Goal: Find specific fact

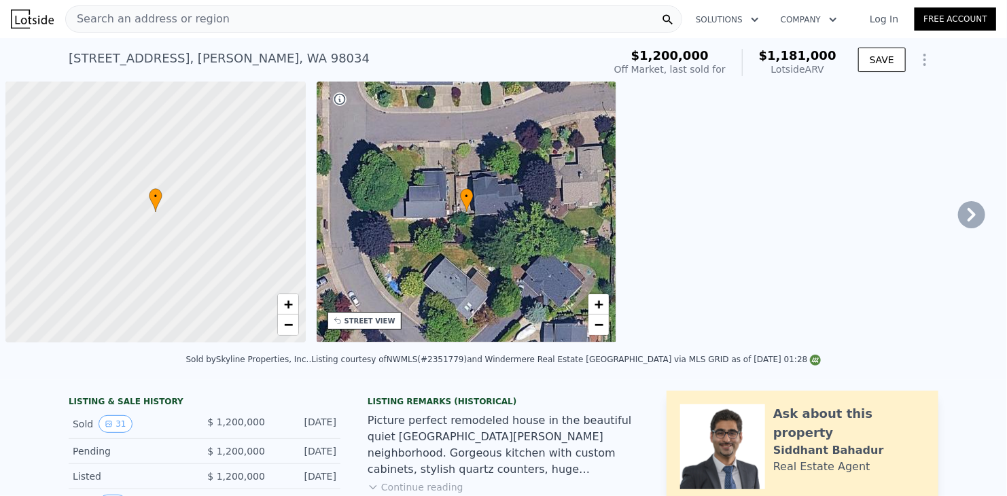
scroll to position [0, 5]
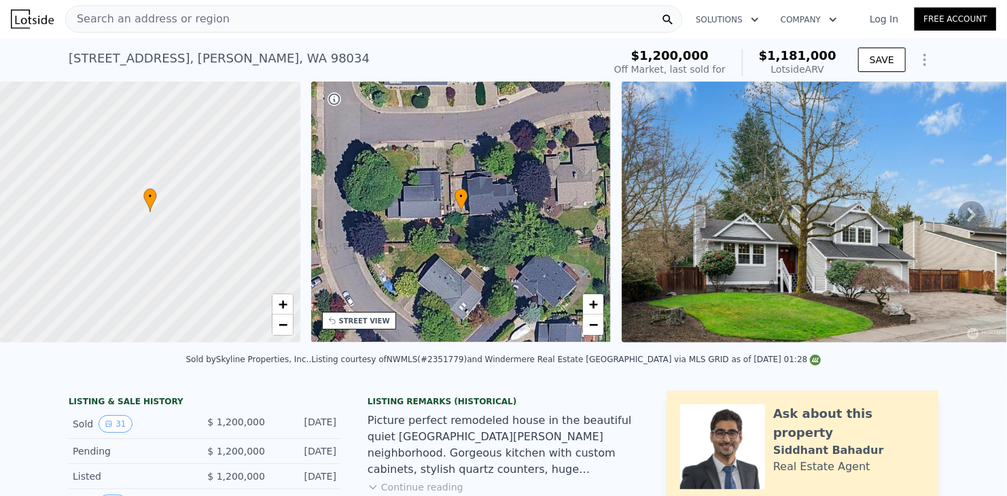
click at [205, 20] on span "Search an address or region" at bounding box center [148, 19] width 164 height 16
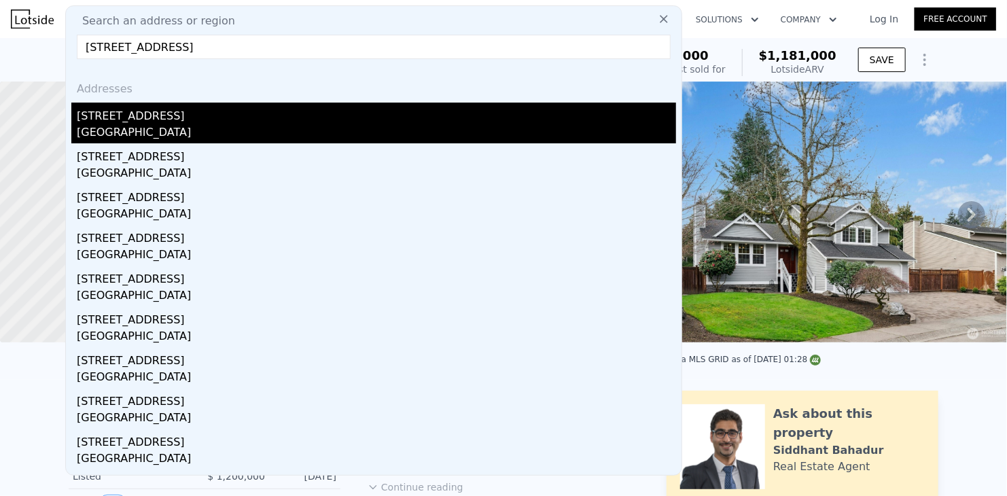
type input "35615 12th Ave SW Federal Way, WA 98023"
click at [138, 123] on div "[STREET_ADDRESS]" at bounding box center [376, 114] width 599 height 22
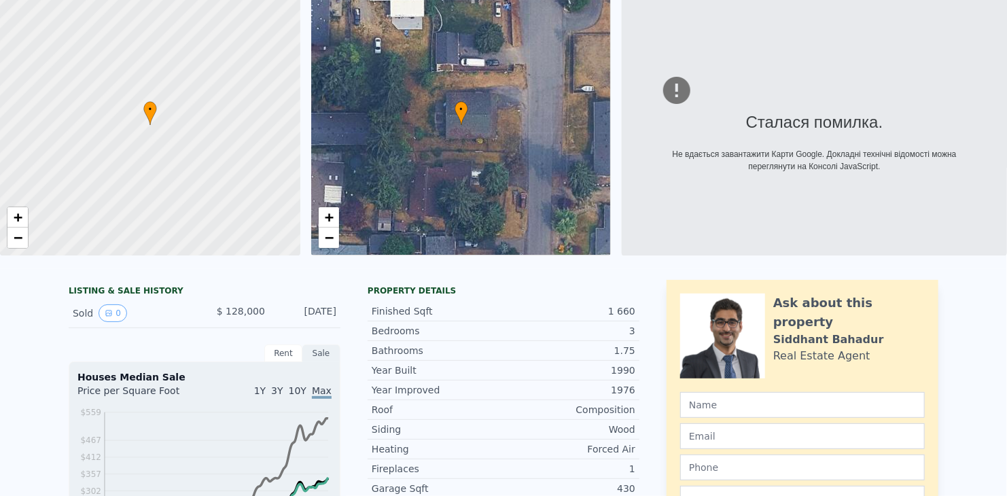
scroll to position [5, 0]
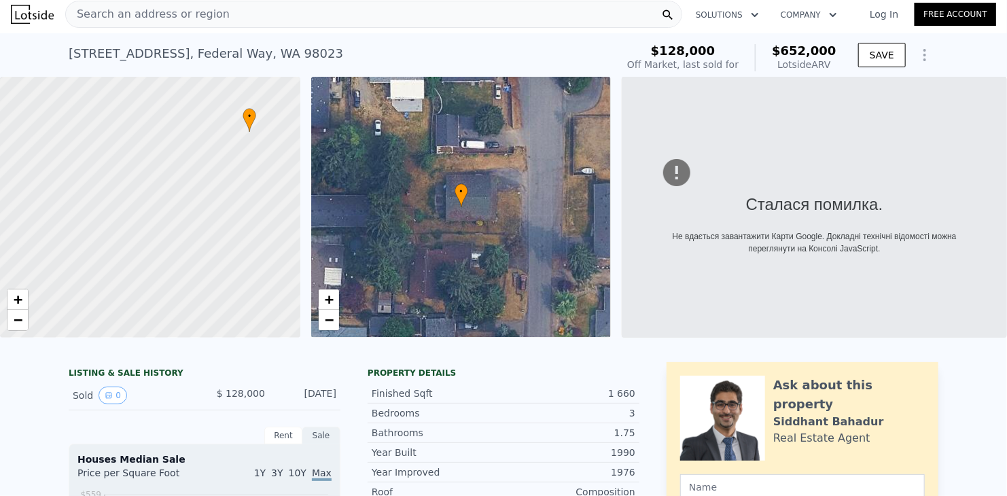
drag, startPoint x: 203, startPoint y: 195, endPoint x: 331, endPoint y: 92, distance: 163.8
click at [331, 92] on div "• + − • + − Сталася помилка. Не вдається завантажити Карти Google. Докладні тех…" at bounding box center [503, 207] width 1007 height 261
drag, startPoint x: 198, startPoint y: 290, endPoint x: 272, endPoint y: 194, distance: 121.5
click at [272, 194] on div at bounding box center [150, 207] width 360 height 313
drag, startPoint x: 236, startPoint y: 285, endPoint x: 132, endPoint y: 285, distance: 103.3
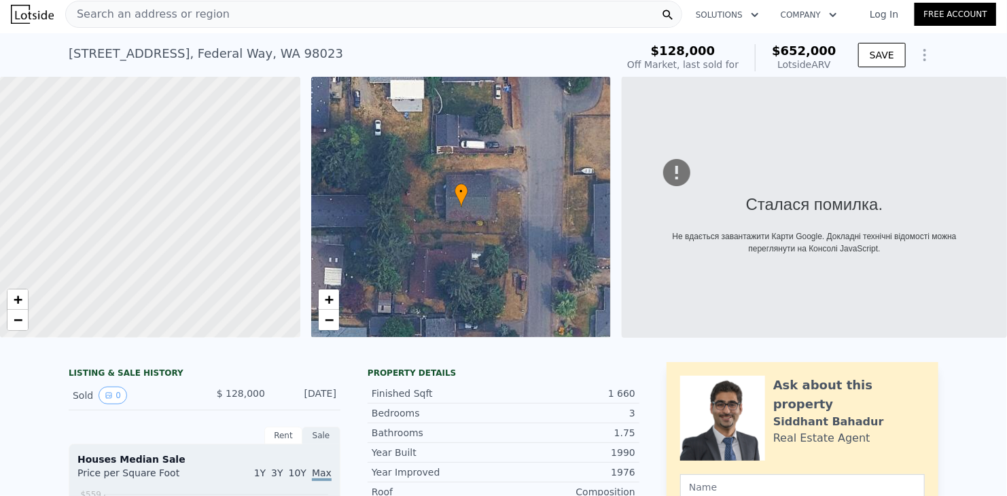
click at [132, 285] on div at bounding box center [138, 212] width 360 height 313
drag, startPoint x: 241, startPoint y: 160, endPoint x: 137, endPoint y: 293, distance: 168.4
click at [137, 293] on div at bounding box center [150, 207] width 360 height 313
drag, startPoint x: 211, startPoint y: 171, endPoint x: 209, endPoint y: 216, distance: 44.9
click at [209, 216] on div at bounding box center [150, 207] width 360 height 313
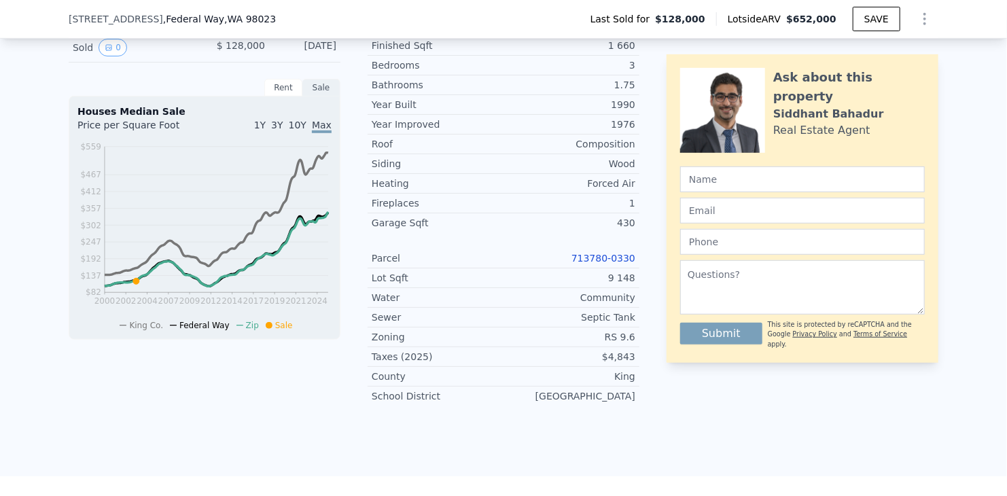
scroll to position [402, 0]
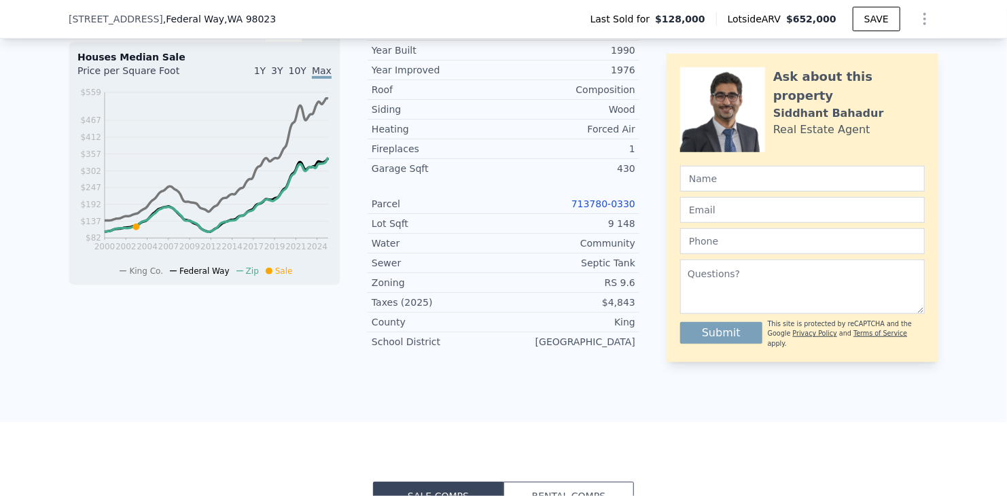
click at [603, 209] on link "713780-0330" at bounding box center [603, 203] width 64 height 11
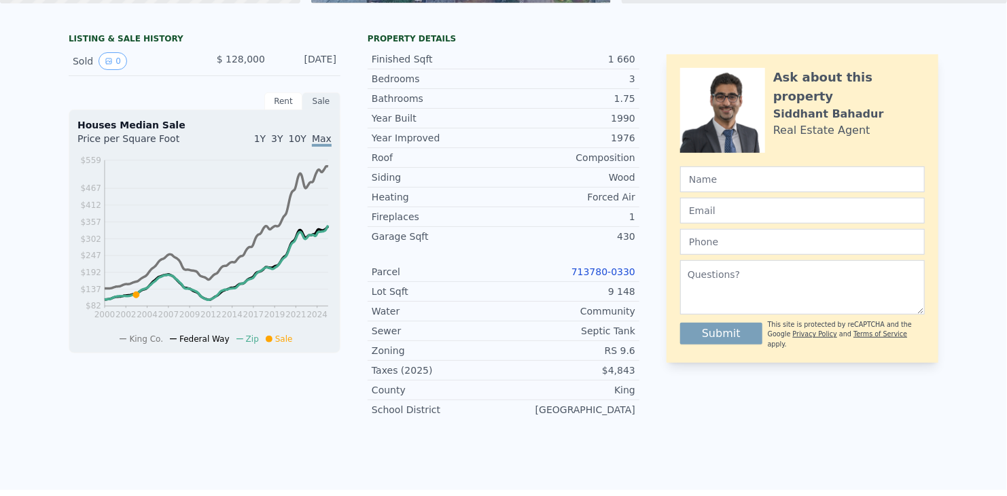
scroll to position [5, 0]
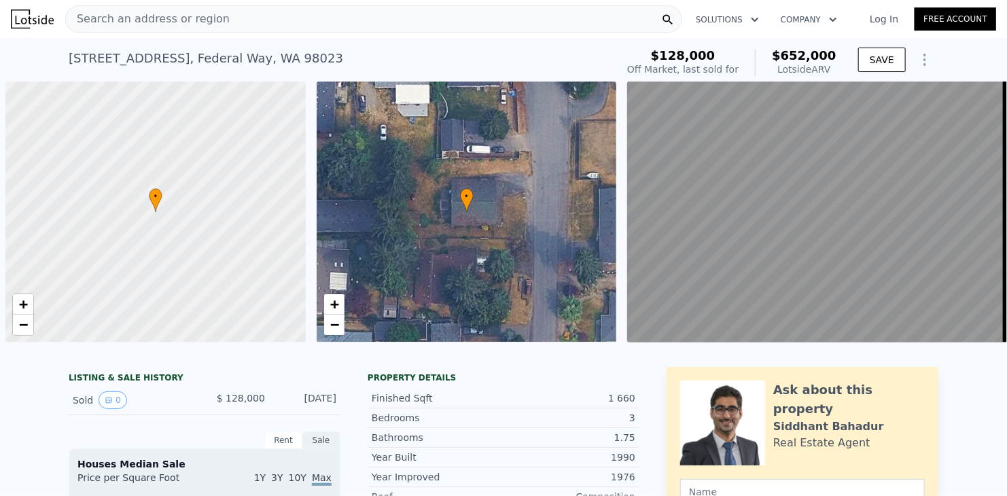
scroll to position [0, 5]
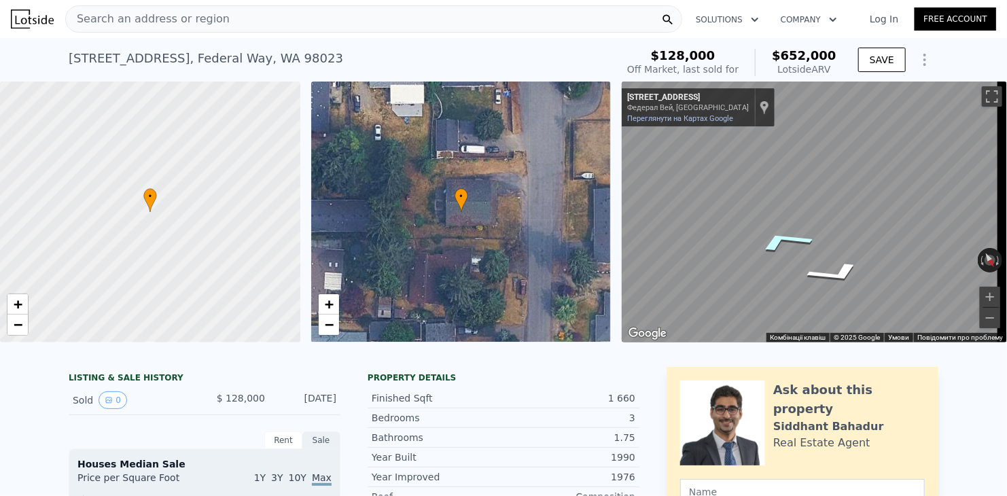
click at [785, 239] on icon "Прямувати на південь, 12th Ave SW" at bounding box center [783, 241] width 101 height 35
click at [848, 264] on icon "Прямувати на північ, 12th Ave SW" at bounding box center [843, 265] width 101 height 33
click at [848, 264] on icon "Прямувати на північ, 12th Ave SW" at bounding box center [843, 264] width 101 height 33
click at [848, 264] on icon "Прямувати на північ, 12th Ave SW" at bounding box center [843, 264] width 102 height 33
click at [760, 291] on icon "Прямувати на південь, 12th Ave SW" at bounding box center [763, 296] width 88 height 29
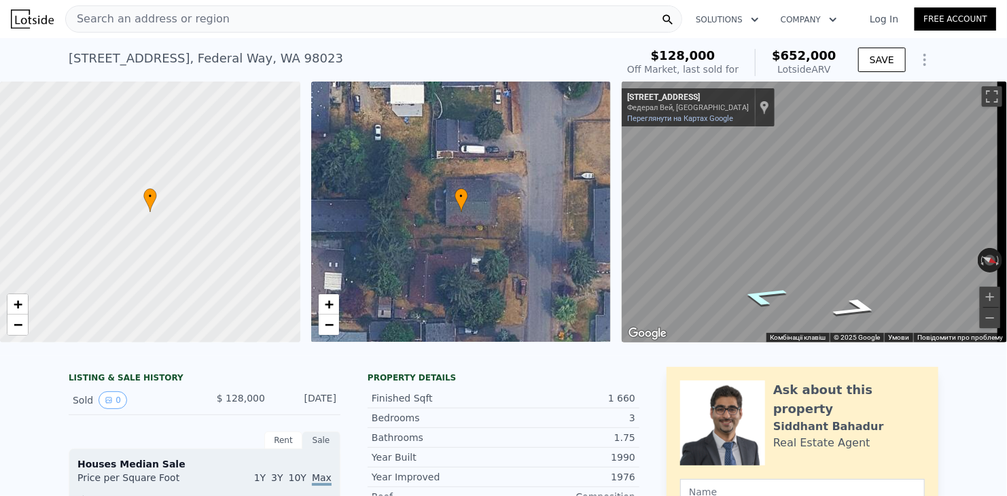
click at [764, 293] on icon "Прямувати на південь, 12th Ave SW" at bounding box center [763, 296] width 89 height 29
click at [763, 295] on icon "Прямувати на південь, 12th Ave SW" at bounding box center [764, 296] width 90 height 29
click at [858, 315] on icon "Прямувати на північ, 12th Ave SW" at bounding box center [858, 315] width 84 height 26
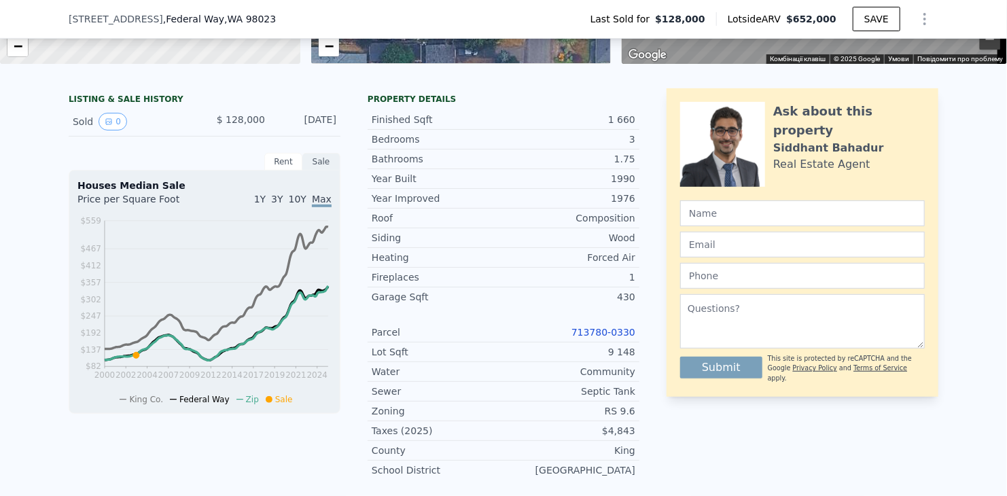
scroll to position [334, 0]
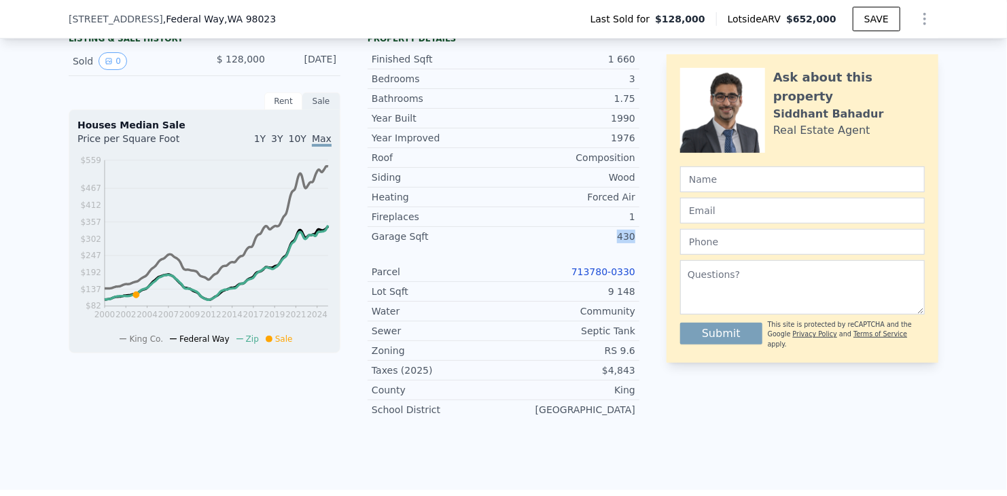
drag, startPoint x: 612, startPoint y: 244, endPoint x: 632, endPoint y: 243, distance: 20.4
click at [632, 243] on div "Garage Sqft 430" at bounding box center [504, 236] width 272 height 19
click at [628, 243] on div "430" at bounding box center [569, 237] width 132 height 14
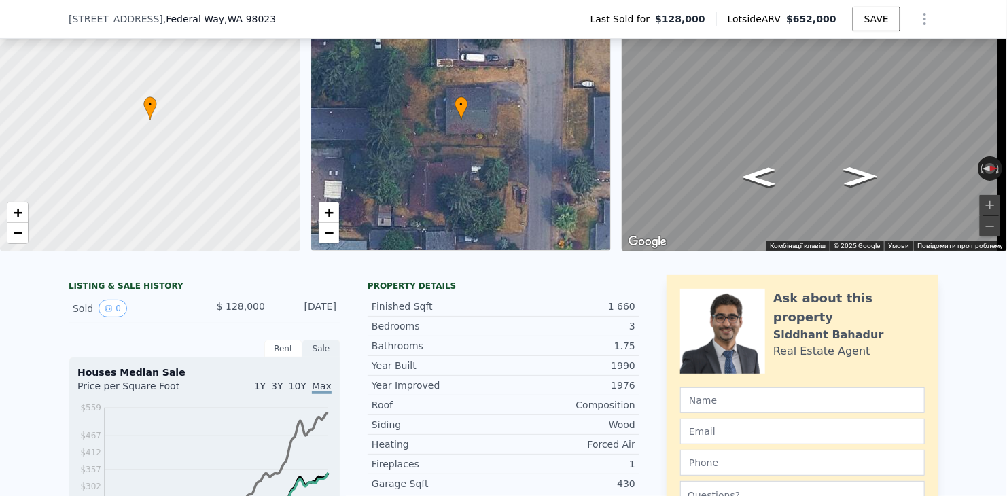
scroll to position [62, 0]
